Goal: Information Seeking & Learning: Learn about a topic

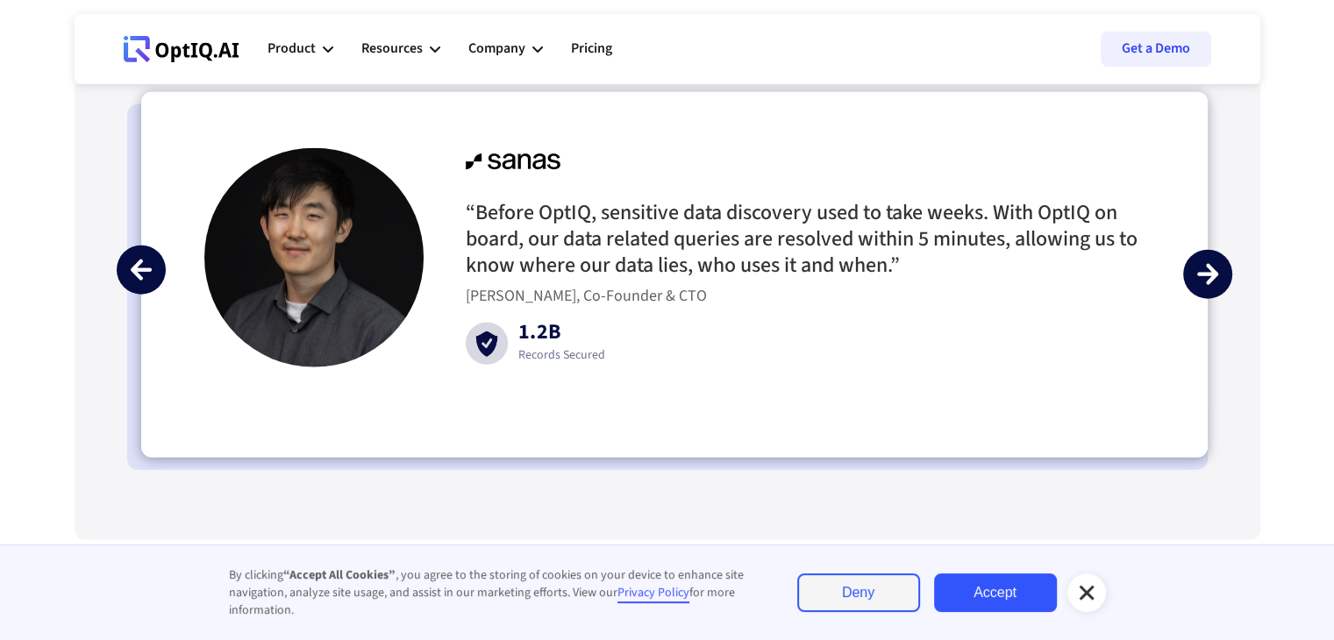
scroll to position [4648, 0]
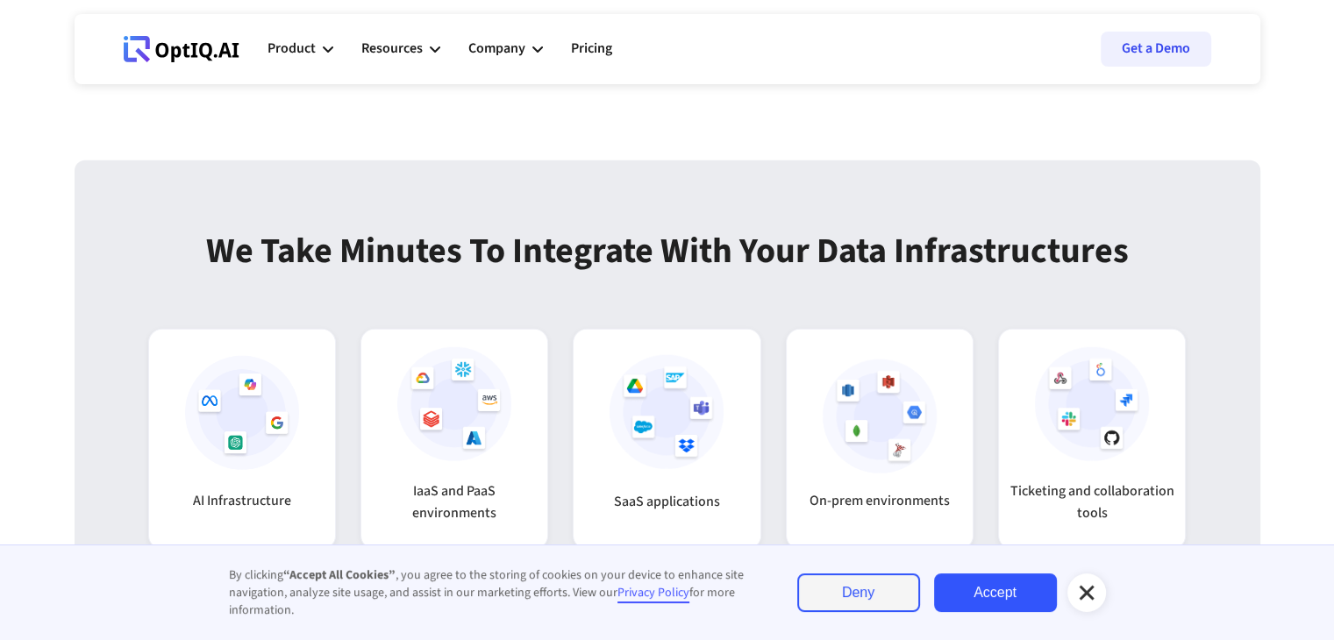
drag, startPoint x: 1095, startPoint y: 595, endPoint x: 1046, endPoint y: 580, distance: 50.5
click at [1094, 595] on icon at bounding box center [1086, 592] width 21 height 21
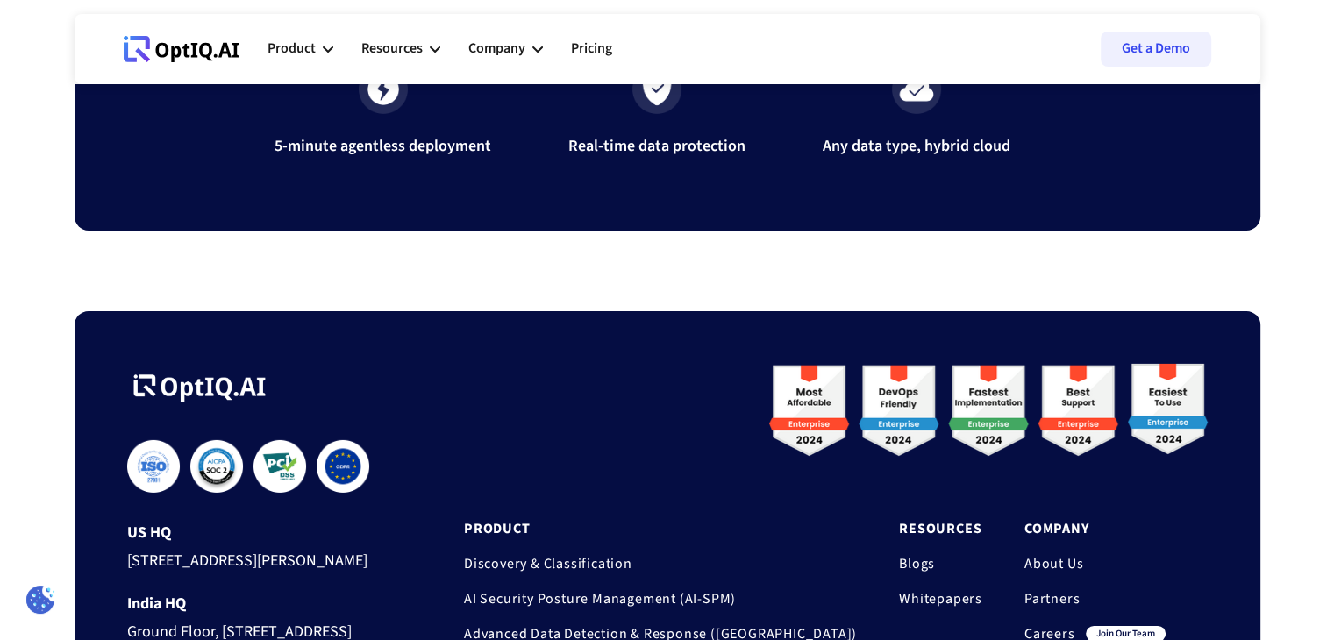
scroll to position [5931, 0]
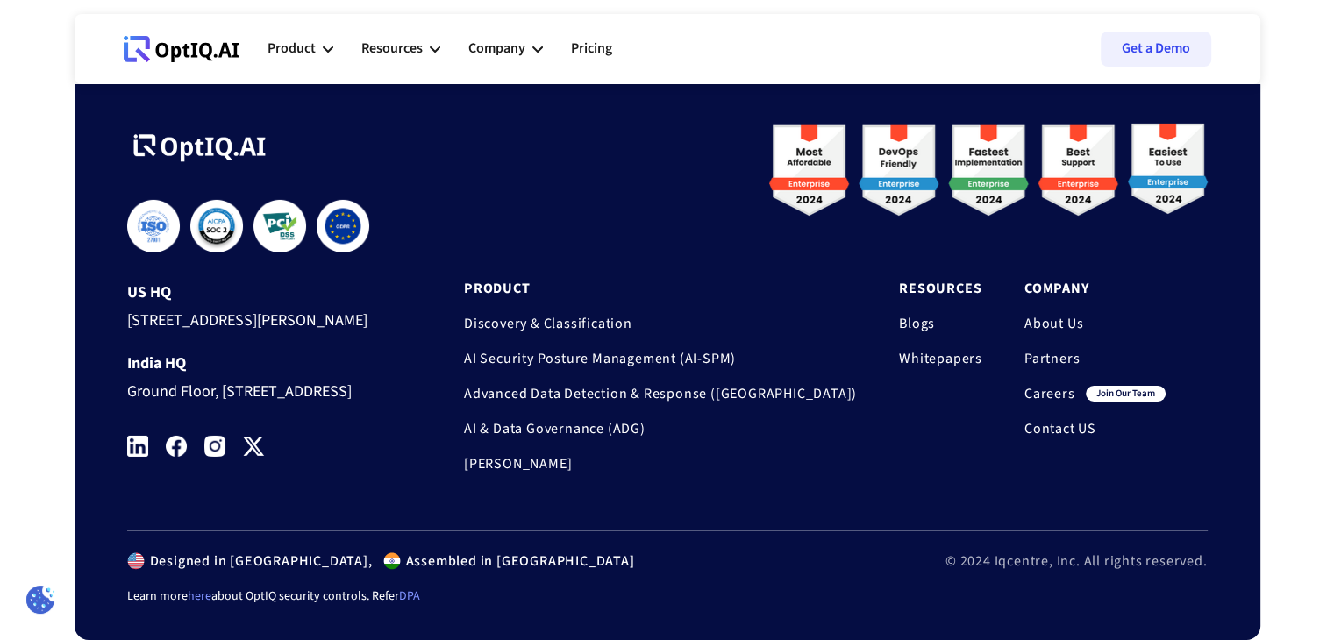
click at [1053, 385] on link "Careers" at bounding box center [1049, 394] width 51 height 18
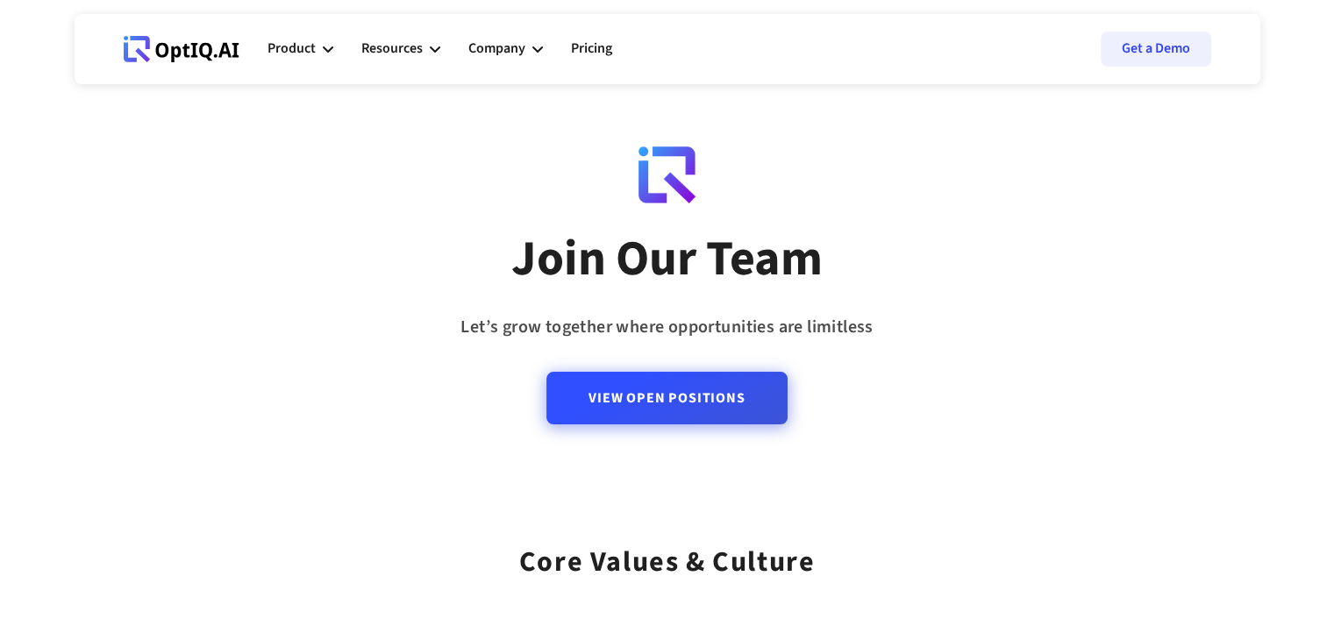
click at [670, 406] on link "View Open Positions" at bounding box center [666, 398] width 240 height 53
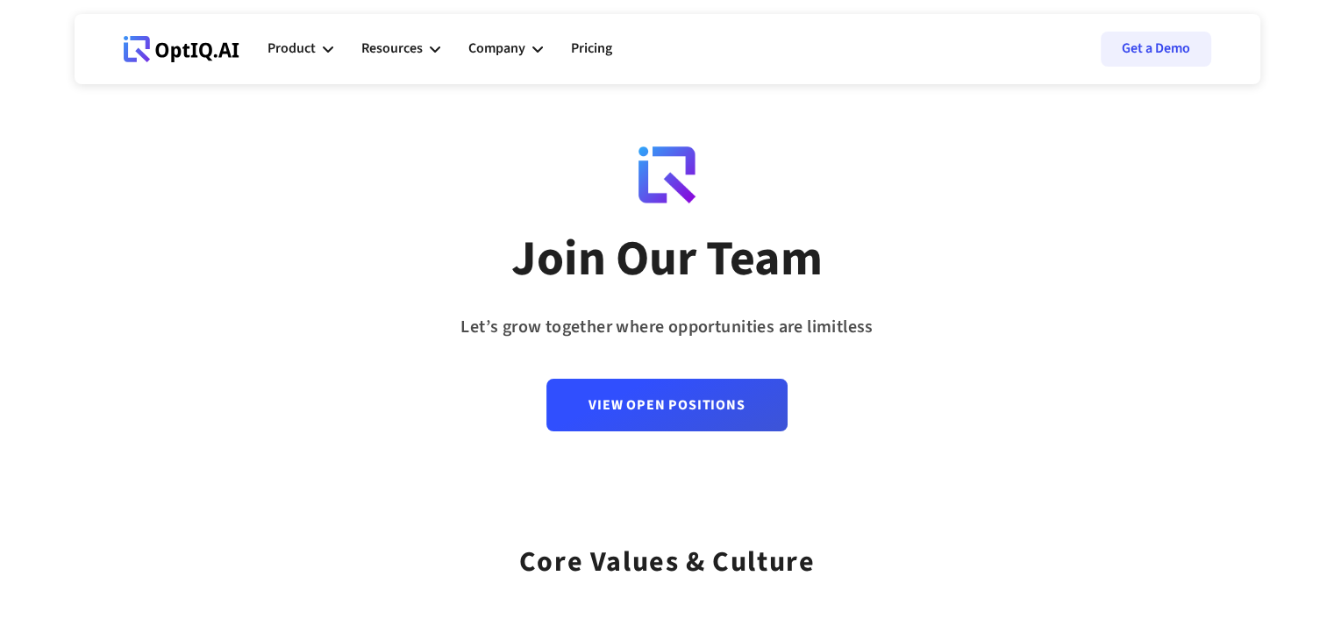
drag, startPoint x: 246, startPoint y: 51, endPoint x: 146, endPoint y: 61, distance: 101.3
click at [146, 61] on div "Webflow Homepage View dashboard Product AI infrastucture for data security Disc…" at bounding box center [667, 49] width 1123 height 53
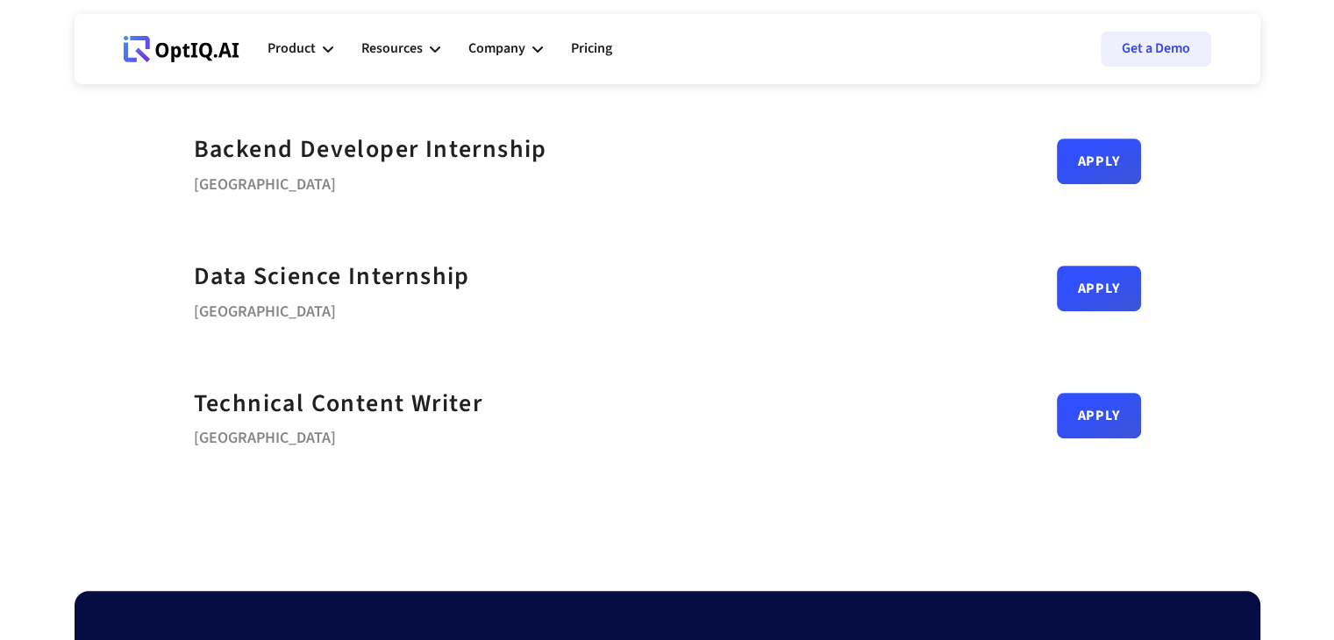
scroll to position [1403, 0]
